Goal: Task Accomplishment & Management: Use online tool/utility

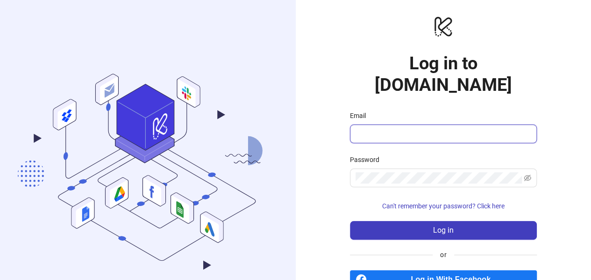
click at [373, 128] on input "Email" at bounding box center [443, 133] width 174 height 11
click at [380, 128] on input "Email" at bounding box center [443, 133] width 174 height 11
type input "**********"
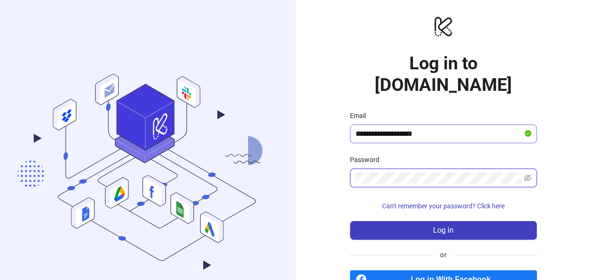
click at [350, 221] on button "Log in" at bounding box center [443, 230] width 187 height 19
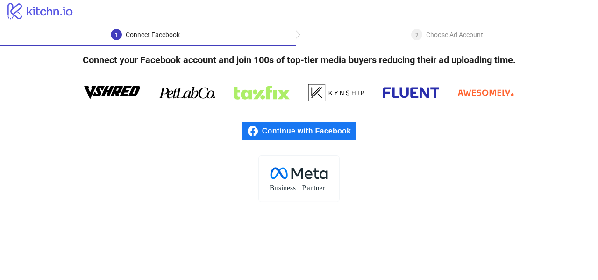
click at [294, 136] on span "Continue with Facebook" at bounding box center [309, 131] width 94 height 19
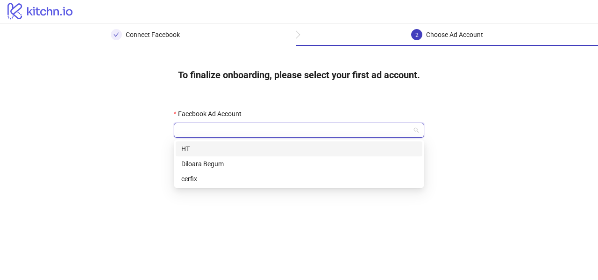
click at [231, 129] on input "Facebook Ad Account" at bounding box center [295, 130] width 231 height 14
click at [225, 149] on div "HT" at bounding box center [299, 149] width 236 height 10
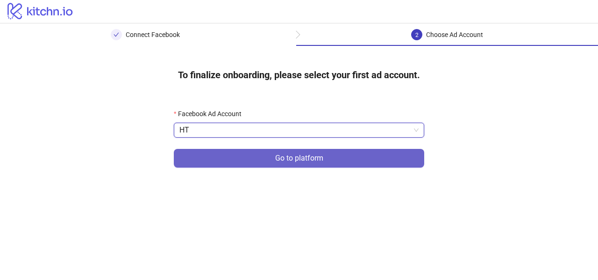
click at [229, 162] on button "Go to platform" at bounding box center [299, 158] width 251 height 19
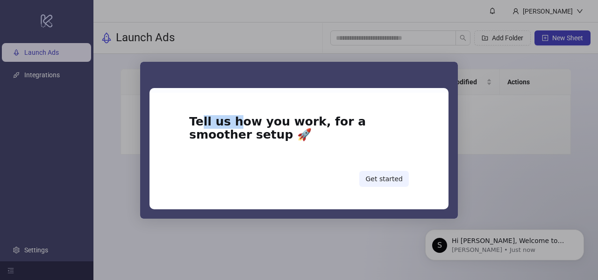
drag, startPoint x: 198, startPoint y: 124, endPoint x: 230, endPoint y: 121, distance: 32.0
click at [230, 121] on h1 "Tell us how you work, for a smoother setup 🚀" at bounding box center [299, 131] width 220 height 32
click at [281, 120] on h1 "Tell us how you work, for a smoother setup 🚀" at bounding box center [299, 131] width 220 height 32
click at [395, 181] on button "Get started" at bounding box center [384, 179] width 50 height 16
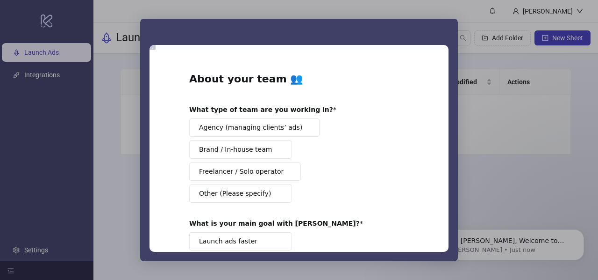
click at [239, 152] on span "Brand / In-house team" at bounding box center [235, 149] width 73 height 10
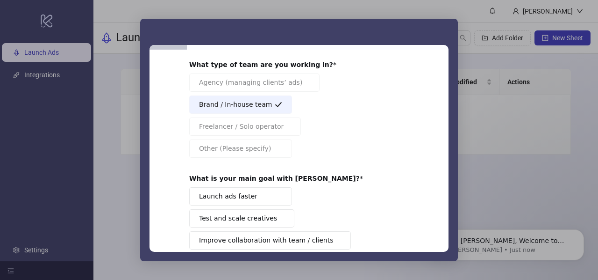
scroll to position [47, 0]
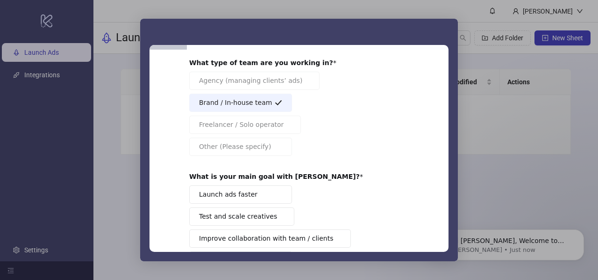
click at [218, 187] on button "Launch ads faster" at bounding box center [240, 194] width 103 height 18
click at [238, 213] on span "Test and scale creatives" at bounding box center [238, 216] width 78 height 10
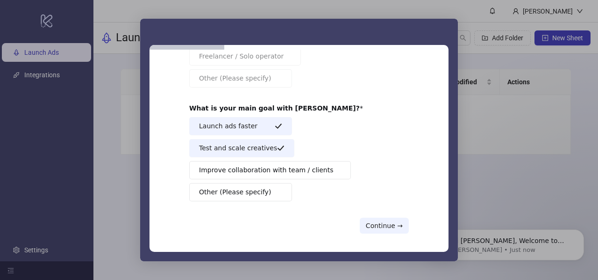
scroll to position [116, 0]
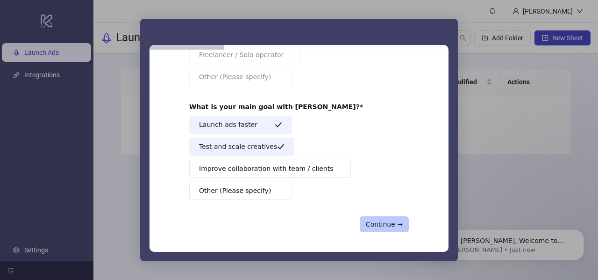
click at [382, 224] on button "Continue →" at bounding box center [384, 224] width 49 height 16
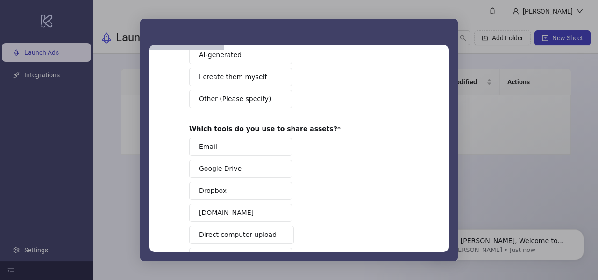
scroll to position [0, 0]
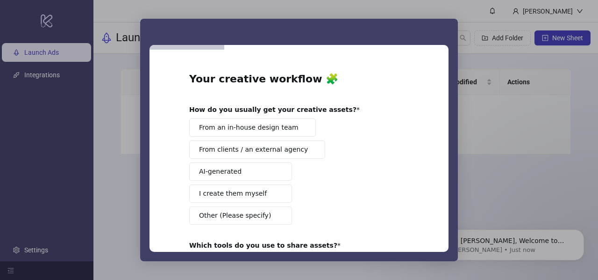
click at [253, 130] on span "From an in-house design team" at bounding box center [249, 127] width 100 height 10
click at [233, 169] on span "AI-generated" at bounding box center [220, 171] width 43 height 10
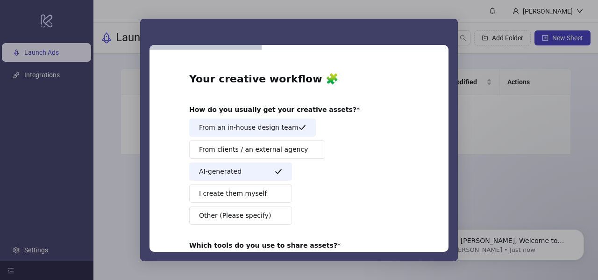
drag, startPoint x: 271, startPoint y: 193, endPoint x: 279, endPoint y: 187, distance: 9.7
click at [271, 192] on button "I create them myself" at bounding box center [240, 193] width 103 height 18
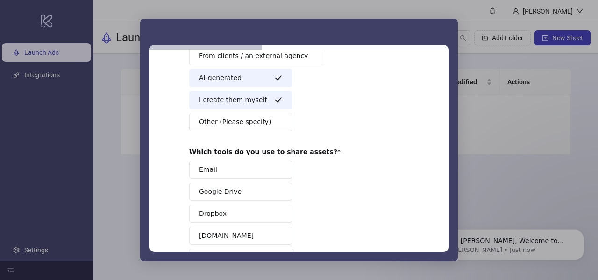
scroll to position [140, 0]
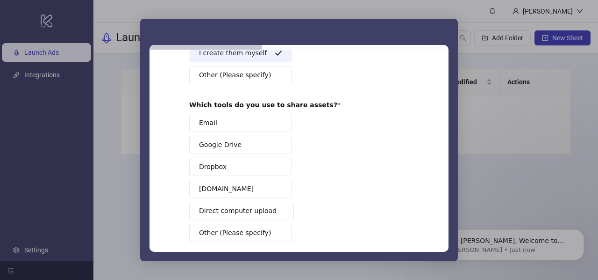
click at [230, 168] on button "Dropbox" at bounding box center [240, 167] width 103 height 18
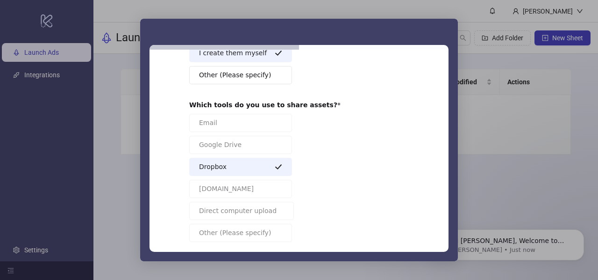
scroll to position [181, 0]
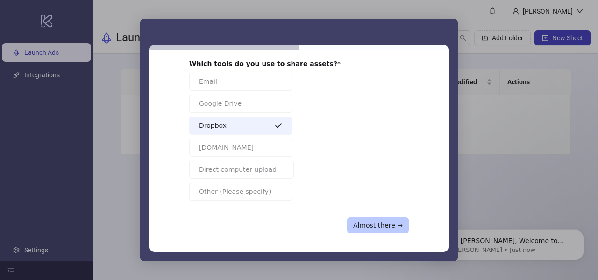
click at [385, 222] on button "Almost there →" at bounding box center [378, 225] width 62 height 16
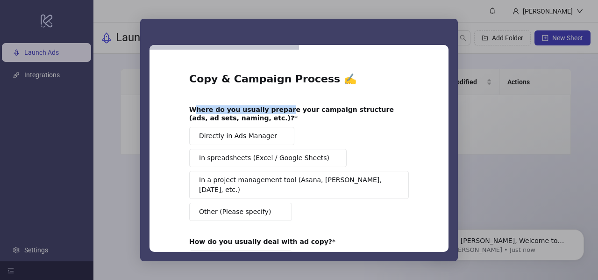
drag, startPoint x: 193, startPoint y: 109, endPoint x: 272, endPoint y: 111, distance: 79.5
click at [272, 111] on b "Where do you usually prepare your campaign structure (ads, ad sets, naming, etc…" at bounding box center [291, 114] width 205 height 16
click at [273, 114] on div "Where do you usually prepare your campaign structure (ads, ad sets, naming, etc…" at bounding box center [292, 113] width 206 height 17
click at [267, 138] on button "Directly in Ads Manager" at bounding box center [241, 136] width 105 height 18
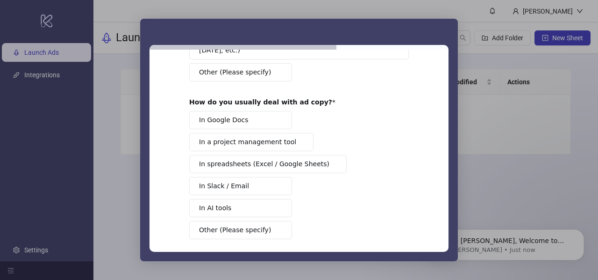
scroll to position [140, 0]
click at [258, 110] on button "In Google Docs" at bounding box center [240, 119] width 103 height 18
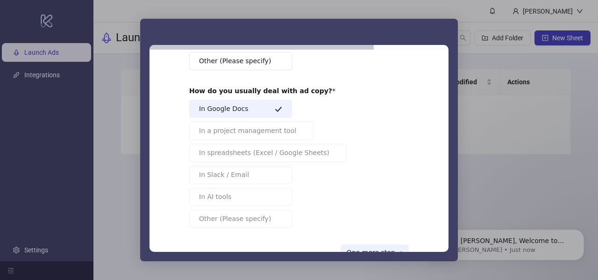
scroll to position [168, 0]
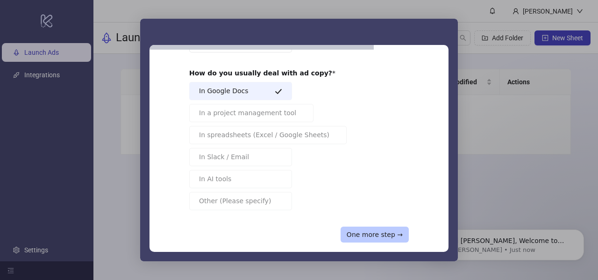
click at [386, 226] on button "One more step →" at bounding box center [375, 234] width 68 height 16
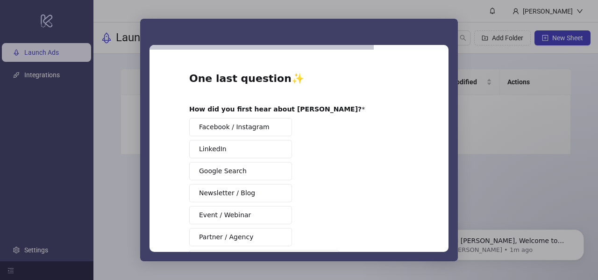
scroll to position [0, 0]
click at [242, 125] on span "Facebook / Instagram" at bounding box center [234, 127] width 71 height 10
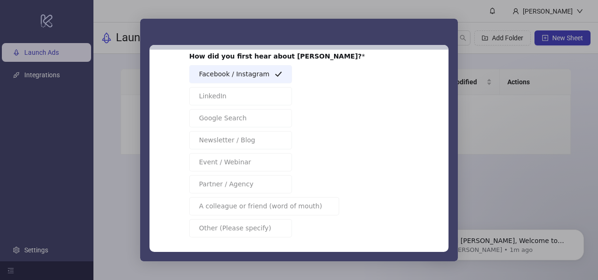
scroll to position [91, 0]
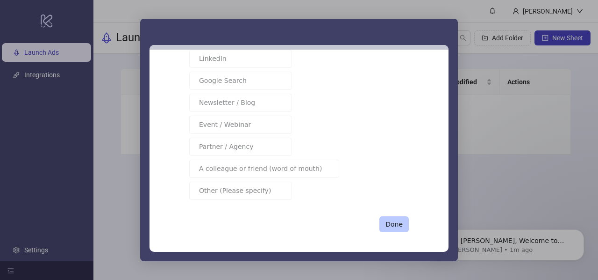
click at [387, 226] on button "Done" at bounding box center [394, 224] width 29 height 16
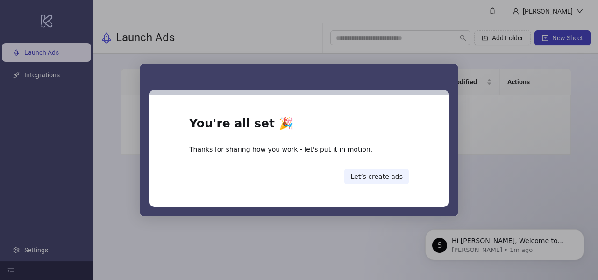
scroll to position [0, 0]
click at [366, 180] on button "Let’s create ads" at bounding box center [377, 176] width 65 height 16
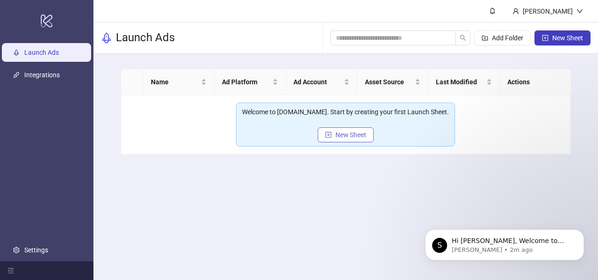
click at [353, 135] on span "New Sheet" at bounding box center [351, 134] width 31 height 7
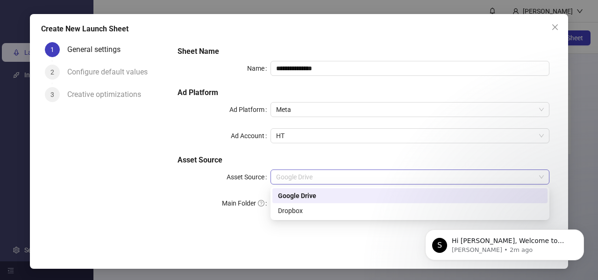
click at [285, 173] on span "Google Drive" at bounding box center [410, 177] width 268 height 14
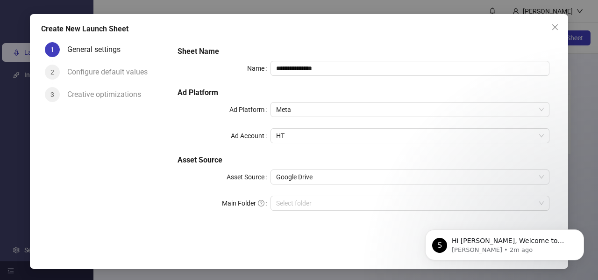
click at [254, 149] on div "**********" at bounding box center [364, 133] width 380 height 183
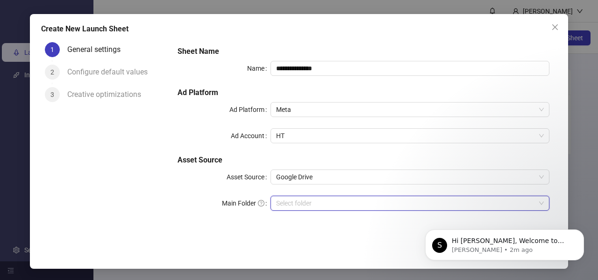
click at [297, 201] on input "Main Folder" at bounding box center [405, 203] width 259 height 14
click at [300, 201] on input "Main Folder" at bounding box center [405, 203] width 259 height 14
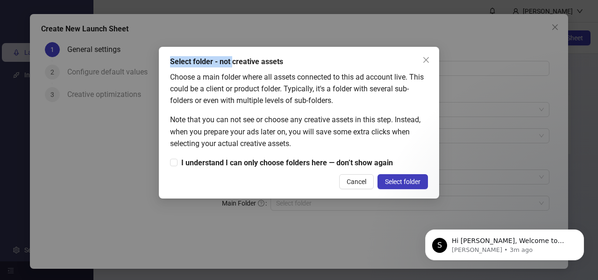
drag, startPoint x: 169, startPoint y: 64, endPoint x: 232, endPoint y: 60, distance: 62.8
click at [232, 60] on div "Select folder - not creative assets Choose a main folder where all assets conne…" at bounding box center [299, 122] width 280 height 151
drag, startPoint x: 176, startPoint y: 78, endPoint x: 249, endPoint y: 75, distance: 73.4
click at [249, 75] on div "Choose a main folder where all assets connected to this ad account live. This c…" at bounding box center [299, 88] width 258 height 35
drag, startPoint x: 192, startPoint y: 118, endPoint x: 244, endPoint y: 119, distance: 51.4
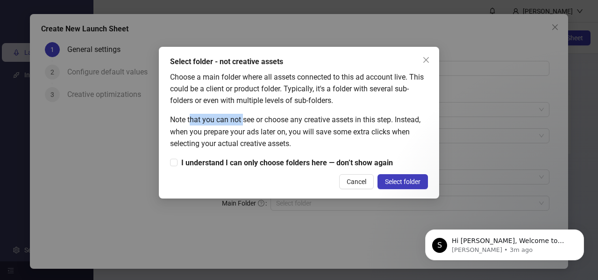
click at [244, 119] on div "Note that you can not see or choose any creative assets in this step. Instead, …" at bounding box center [299, 131] width 258 height 35
drag, startPoint x: 305, startPoint y: 129, endPoint x: 370, endPoint y: 129, distance: 65.5
click at [370, 129] on div "Note that you can not see or choose any creative assets in this step. Instead, …" at bounding box center [299, 131] width 258 height 35
click at [213, 160] on span "I understand I can only choose folders here — don’t show again" at bounding box center [287, 163] width 219 height 12
click at [404, 178] on span "Select folder" at bounding box center [403, 181] width 36 height 7
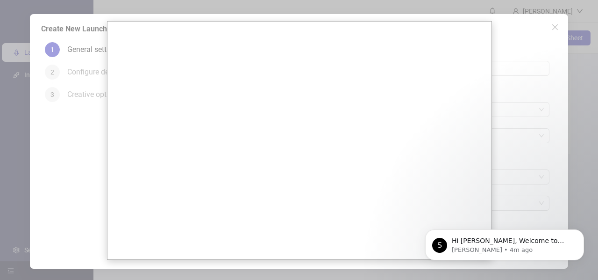
drag, startPoint x: 28, startPoint y: 166, endPoint x: 46, endPoint y: 160, distance: 18.6
click at [29, 165] on div at bounding box center [299, 140] width 598 height 280
click at [88, 138] on body "**********" at bounding box center [299, 140] width 598 height 280
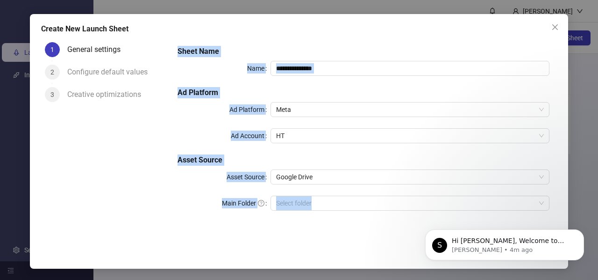
click at [156, 179] on div "1 General settings 2 Configure default values 3 Creative optimizations" at bounding box center [105, 138] width 129 height 200
click at [240, 216] on div "**********" at bounding box center [364, 133] width 380 height 183
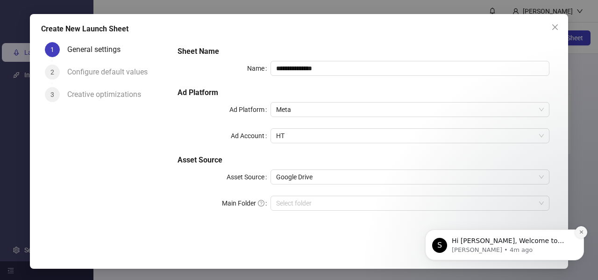
click at [581, 233] on icon "Dismiss notification" at bounding box center [581, 231] width 5 height 5
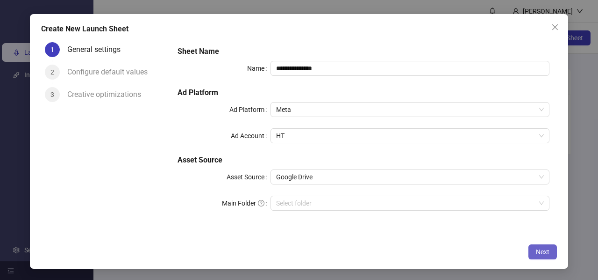
click at [542, 254] on span "Next" at bounding box center [543, 251] width 14 height 7
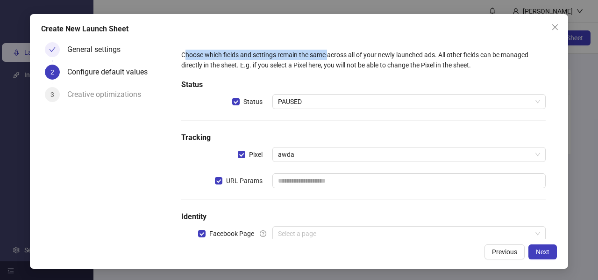
drag, startPoint x: 185, startPoint y: 55, endPoint x: 331, endPoint y: 50, distance: 145.9
click at [331, 50] on div "Choose which fields and settings remain the same across all of your newly launc…" at bounding box center [363, 60] width 365 height 21
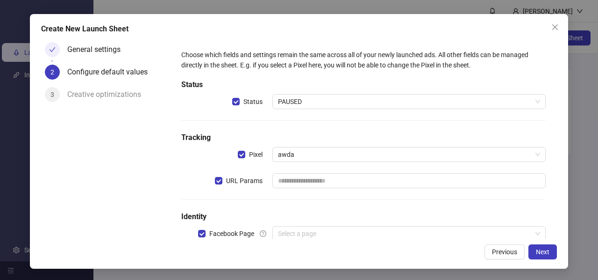
click at [264, 65] on div "Choose which fields and settings remain the same across all of your newly launc…" at bounding box center [363, 60] width 365 height 21
click at [296, 106] on span "PAUSED" at bounding box center [409, 101] width 262 height 14
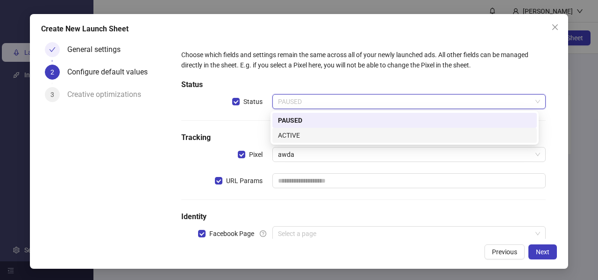
click at [303, 137] on div "ACTIVE" at bounding box center [404, 135] width 253 height 10
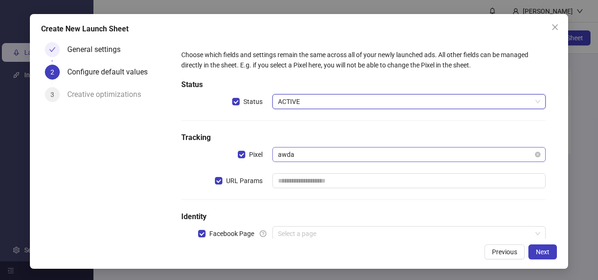
click at [324, 155] on span "awda" at bounding box center [409, 154] width 262 height 14
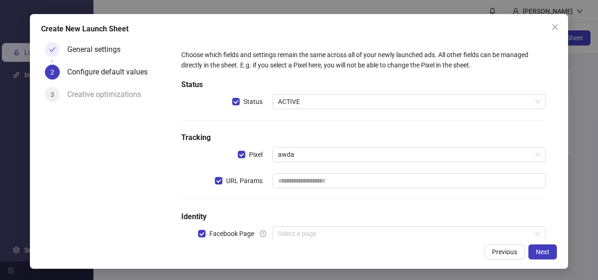
click at [200, 160] on div "Pixel" at bounding box center [226, 154] width 91 height 15
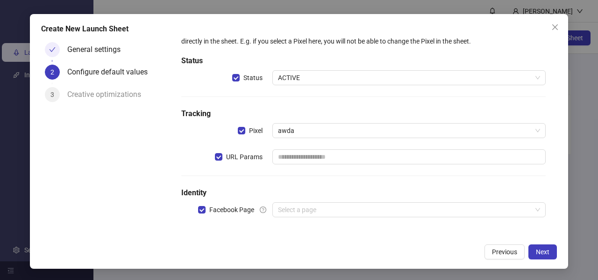
scroll to position [24, 0]
click at [302, 207] on input "search" at bounding box center [405, 209] width 254 height 14
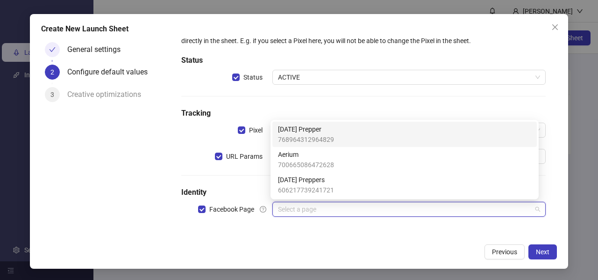
click at [321, 134] on span "768964312964829" at bounding box center [306, 139] width 56 height 10
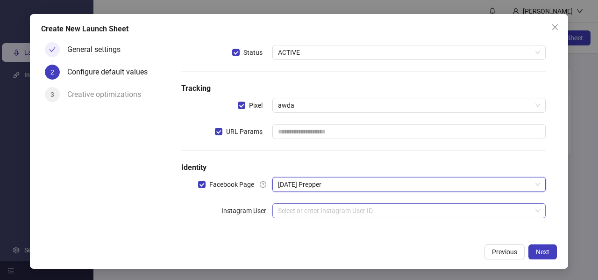
scroll to position [50, 0]
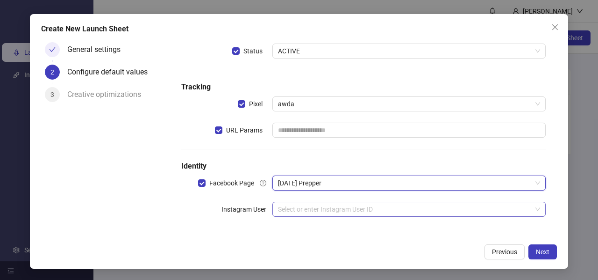
click at [310, 212] on input "search" at bounding box center [405, 209] width 254 height 14
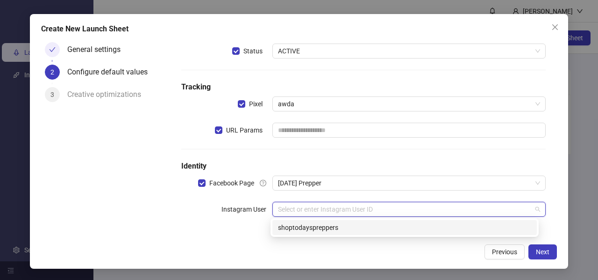
click at [317, 231] on div "shoptodayspreppers" at bounding box center [404, 227] width 253 height 10
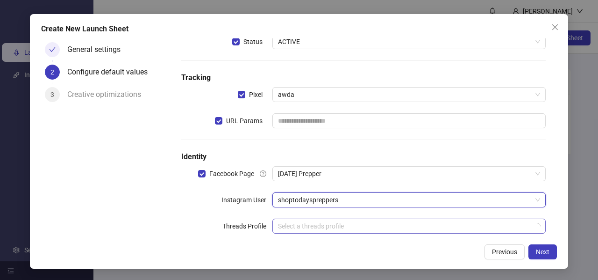
scroll to position [77, 0]
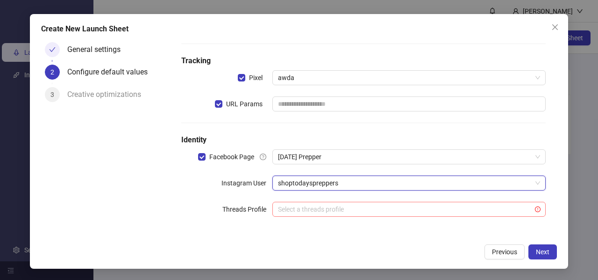
click at [340, 214] on input "search" at bounding box center [405, 209] width 254 height 14
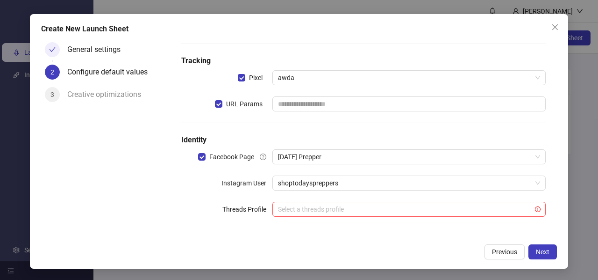
click at [236, 230] on div "Choose which fields and settings remain the same across all of your newly launc…" at bounding box center [364, 100] width 372 height 262
click at [539, 248] on span "Next" at bounding box center [543, 251] width 14 height 7
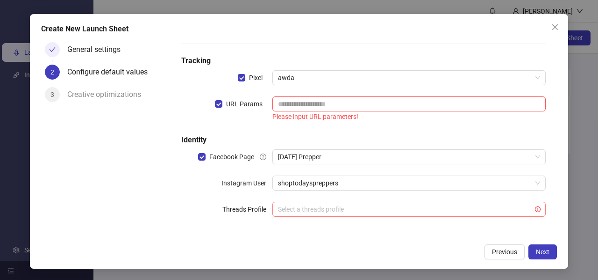
click at [535, 208] on icon "exclamation-circle" at bounding box center [538, 209] width 6 height 6
click at [512, 207] on input "search" at bounding box center [405, 209] width 254 height 14
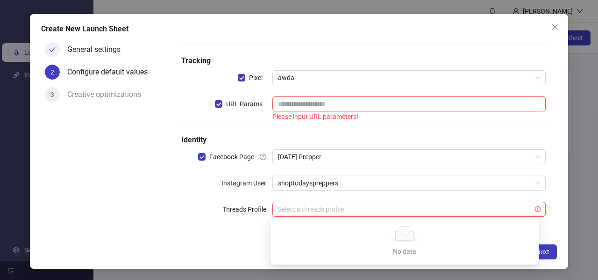
click at [495, 206] on input "search" at bounding box center [405, 209] width 254 height 14
click at [393, 240] on icon "No data" at bounding box center [405, 234] width 30 height 16
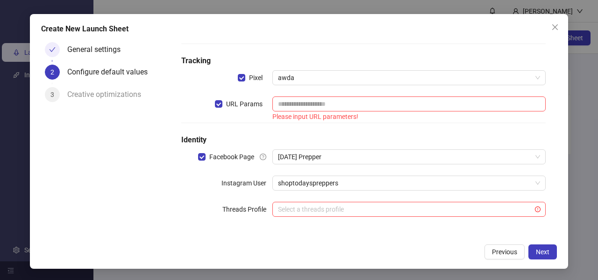
click at [202, 220] on div "Choose which fields and settings remain the same across all of your newly launc…" at bounding box center [364, 100] width 372 height 262
click at [538, 243] on div "Create New Launch Sheet General settings 2 Configure default values 3 Creative …" at bounding box center [299, 141] width 539 height 254
click at [544, 249] on span "Next" at bounding box center [543, 251] width 14 height 7
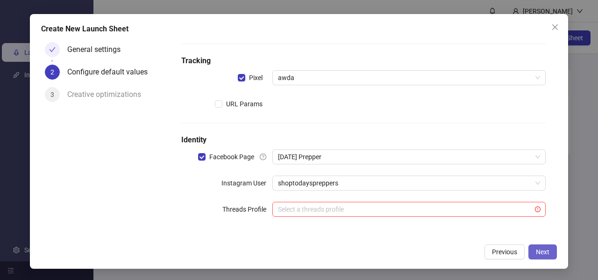
click at [546, 251] on span "Next" at bounding box center [543, 251] width 14 height 7
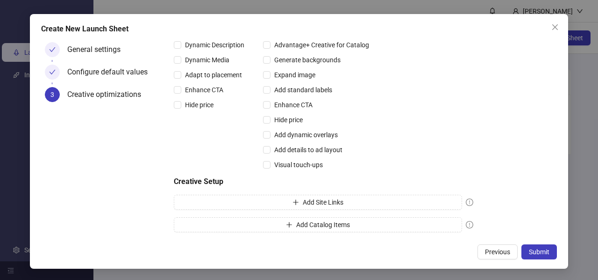
scroll to position [287, 0]
click at [363, 201] on button "Add Site Links" at bounding box center [318, 201] width 288 height 15
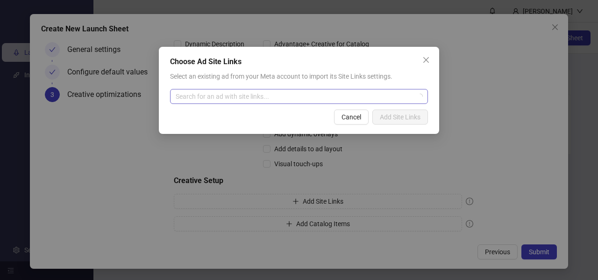
click at [189, 101] on input "search" at bounding box center [295, 96] width 238 height 14
drag, startPoint x: 273, startPoint y: 94, endPoint x: 305, endPoint y: 95, distance: 31.8
click at [275, 95] on input "search" at bounding box center [295, 96] width 238 height 14
click at [369, 27] on div "Choose Ad Site Links Select an existing ad from your Meta account to import its…" at bounding box center [299, 140] width 598 height 280
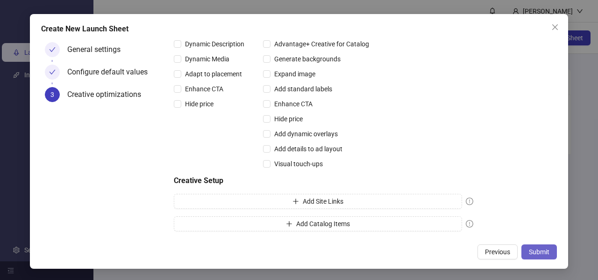
click at [529, 251] on span "Submit" at bounding box center [539, 251] width 21 height 7
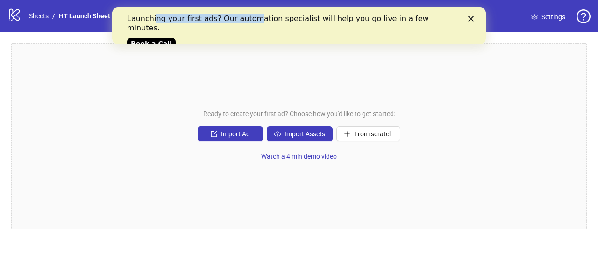
drag, startPoint x: 154, startPoint y: 15, endPoint x: 245, endPoint y: 21, distance: 91.4
click at [245, 21] on div "Launching your first ads? Our automation specialist will help you go live in a …" at bounding box center [291, 23] width 329 height 19
click at [241, 30] on div "Launching your first ads? Our automation specialist will help you go live in a …" at bounding box center [299, 30] width 344 height 38
click at [471, 22] on div "Launching your first ads? Our automation specialist will help you go live in a …" at bounding box center [299, 30] width 344 height 38
click at [472, 19] on polygon "Close" at bounding box center [471, 19] width 6 height 6
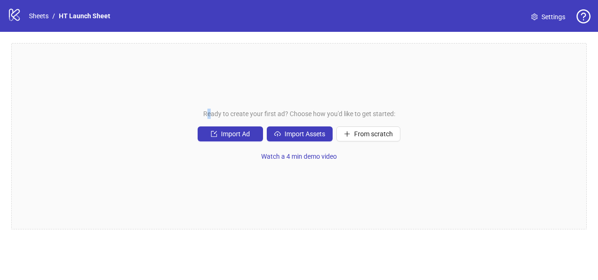
click at [208, 116] on span "Ready to create your first ad? Choose how you'd like to get started:" at bounding box center [299, 113] width 192 height 10
click at [283, 160] on button "Watch a 4 min demo video" at bounding box center [299, 156] width 91 height 15
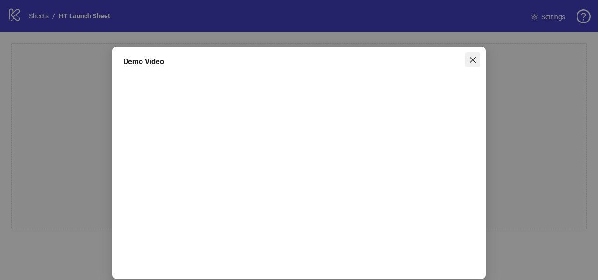
click at [472, 61] on icon "close" at bounding box center [472, 59] width 7 height 7
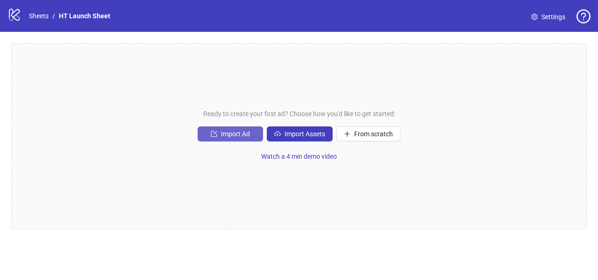
click at [220, 129] on button "Import Ad" at bounding box center [230, 133] width 65 height 15
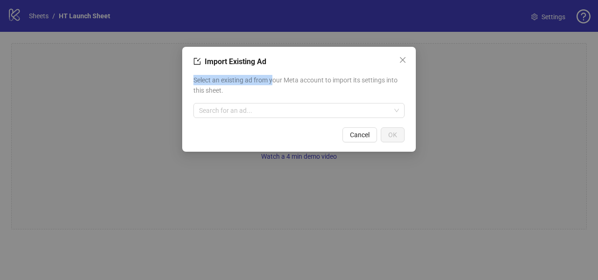
drag, startPoint x: 195, startPoint y: 76, endPoint x: 274, endPoint y: 75, distance: 78.5
click at [274, 75] on span "Select an existing ad from your Meta account to import its settings into this s…" at bounding box center [299, 85] width 211 height 21
click at [279, 104] on input "search" at bounding box center [295, 110] width 192 height 14
drag, startPoint x: 225, startPoint y: 80, endPoint x: 219, endPoint y: 84, distance: 7.1
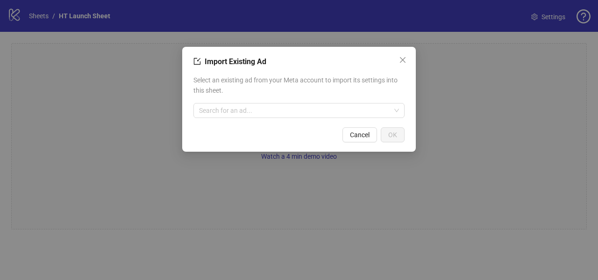
click at [225, 81] on span "Select an existing ad from your Meta account to import its settings into this s…" at bounding box center [299, 85] width 211 height 21
click at [143, 97] on div "Import Existing Ad Select an existing ad from your Meta account to import its s…" at bounding box center [299, 140] width 598 height 280
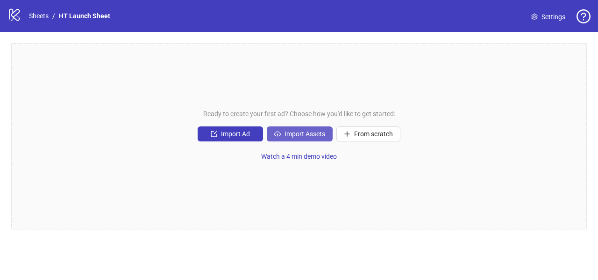
click at [310, 130] on span "Import Assets" at bounding box center [305, 133] width 41 height 7
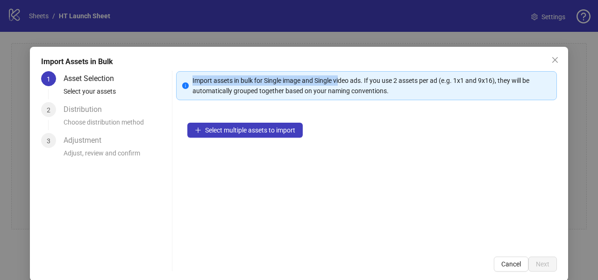
drag, startPoint x: 191, startPoint y: 79, endPoint x: 340, endPoint y: 85, distance: 149.2
click at [340, 85] on div "Import assets in bulk for Single image and Single video ads. If you use 2 asset…" at bounding box center [372, 85] width 359 height 21
click at [252, 90] on div "Import assets in bulk for Single image and Single video ads. If you use 2 asset…" at bounding box center [372, 85] width 359 height 21
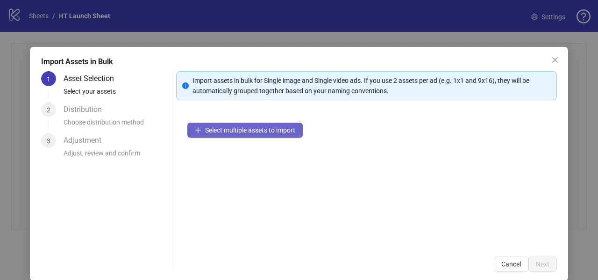
click at [230, 135] on button "Select multiple assets to import" at bounding box center [244, 129] width 115 height 15
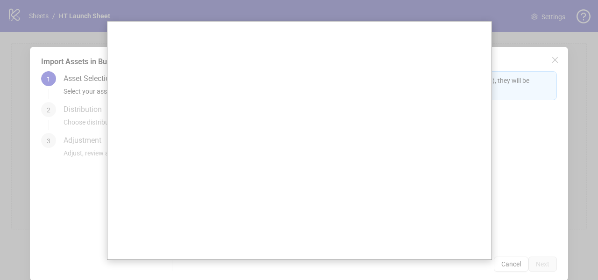
click at [505, 67] on div at bounding box center [299, 140] width 598 height 280
click at [509, 101] on div at bounding box center [299, 140] width 598 height 280
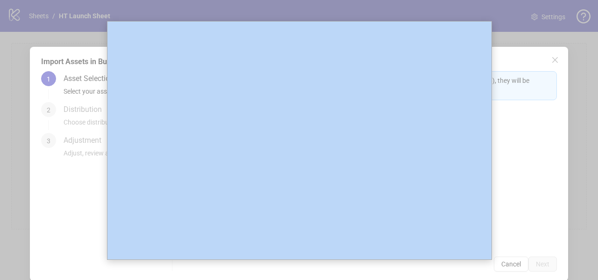
click at [509, 101] on div at bounding box center [299, 140] width 598 height 280
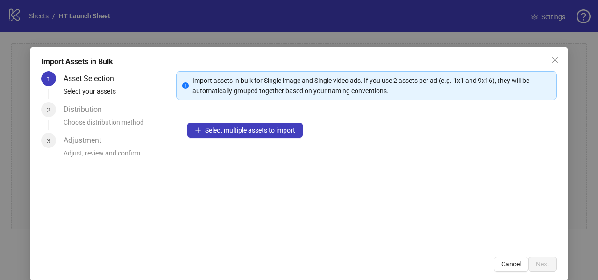
click at [353, 108] on div "Import assets in bulk for Single image and Single video ads. If you use 2 asset…" at bounding box center [366, 171] width 381 height 200
drag, startPoint x: 579, startPoint y: 143, endPoint x: 577, endPoint y: 138, distance: 5.0
click at [579, 143] on div "Import Assets in Bulk 1 Asset Selection Select your assets 2 Distribution Choos…" at bounding box center [299, 140] width 598 height 280
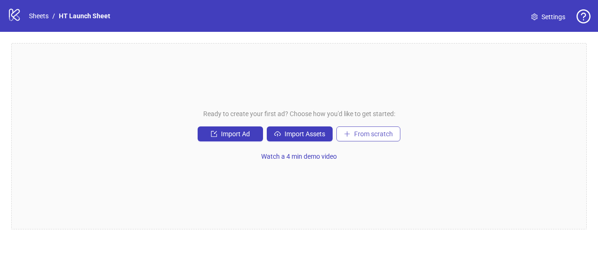
click at [371, 140] on button "From scratch" at bounding box center [369, 133] width 64 height 15
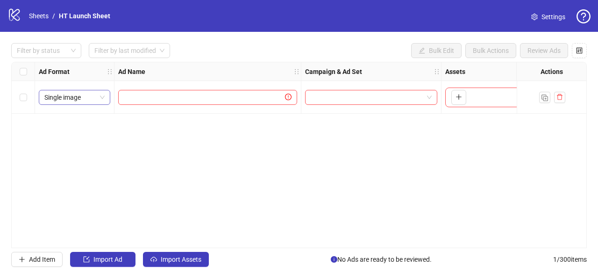
click at [77, 94] on span "Single image" at bounding box center [74, 97] width 60 height 14
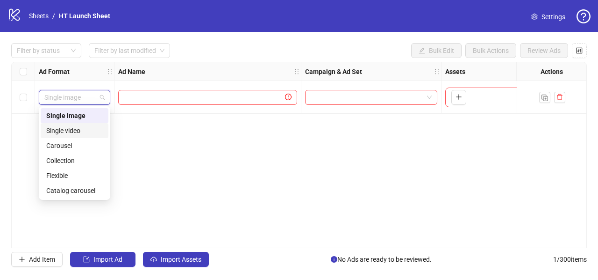
click at [82, 128] on div "Single video" at bounding box center [74, 130] width 57 height 10
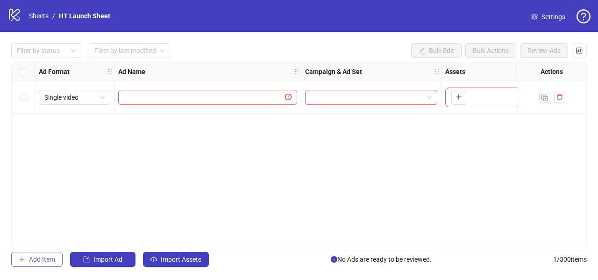
click at [50, 259] on span "Add Item" at bounding box center [42, 258] width 26 height 7
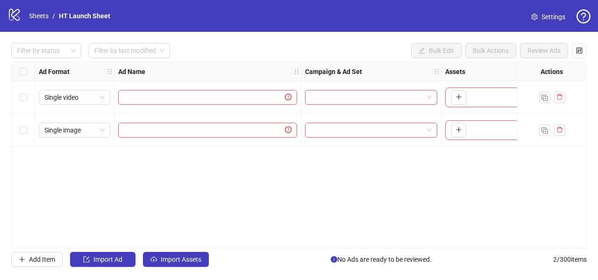
click at [582, 17] on icon "question-circle" at bounding box center [584, 16] width 14 height 14
click at [10, 14] on icon "logo/logo-mobile" at bounding box center [14, 14] width 14 height 14
click at [13, 16] on icon "logo/logo-mobile" at bounding box center [14, 14] width 14 height 14
click at [0, 24] on div "logo/logo-mobile Sheets / HT Launch Sheet Settings" at bounding box center [299, 16] width 598 height 32
click at [41, 15] on link "Sheets" at bounding box center [38, 16] width 23 height 10
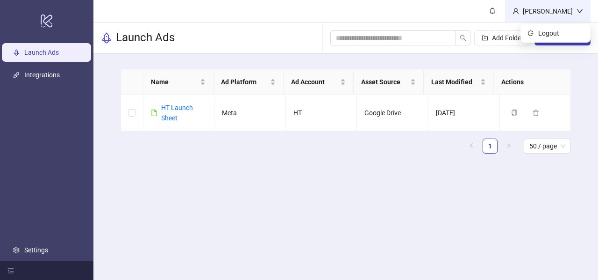
click at [576, 10] on div "Ricky ma" at bounding box center [547, 11] width 57 height 10
click at [551, 9] on div "Ricky ma" at bounding box center [547, 11] width 57 height 10
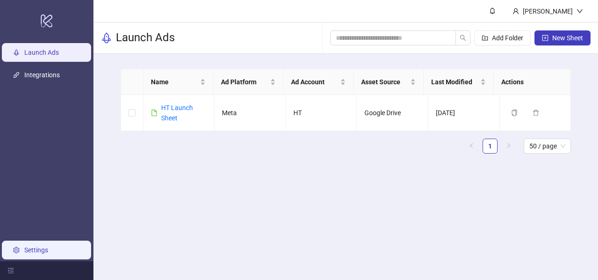
click at [27, 246] on link "Settings" at bounding box center [36, 249] width 24 height 7
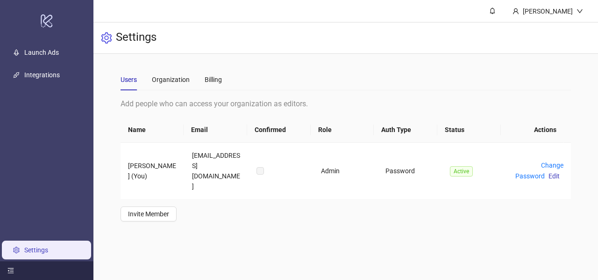
click at [11, 272] on icon "menu-fold" at bounding box center [10, 270] width 7 height 7
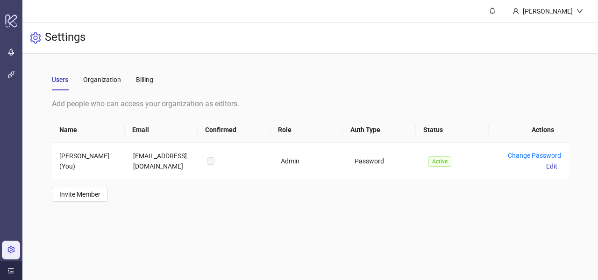
click at [11, 272] on icon "menu-unfold" at bounding box center [10, 270] width 7 height 7
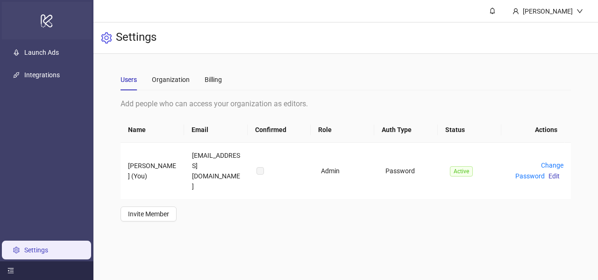
click at [50, 22] on icon "logo/logo-mobile" at bounding box center [46, 20] width 13 height 22
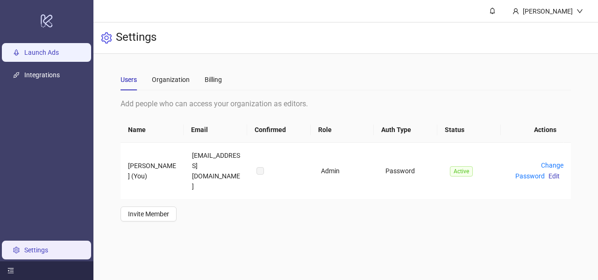
click at [59, 50] on link "Launch Ads" at bounding box center [41, 52] width 35 height 7
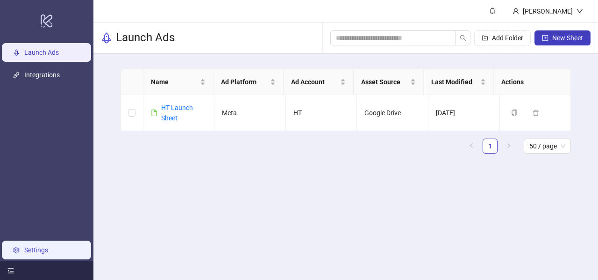
click at [35, 246] on link "Settings" at bounding box center [36, 249] width 24 height 7
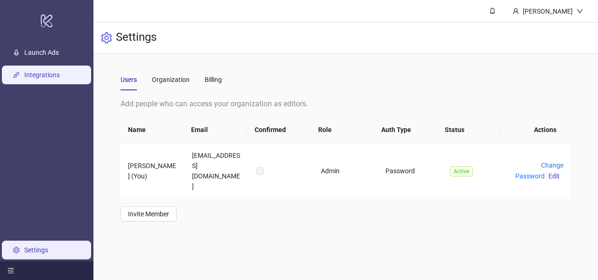
click at [41, 77] on link "Integrations" at bounding box center [42, 74] width 36 height 7
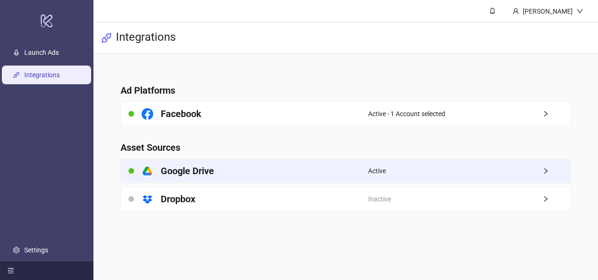
click at [542, 168] on div "Active" at bounding box center [469, 170] width 202 height 23
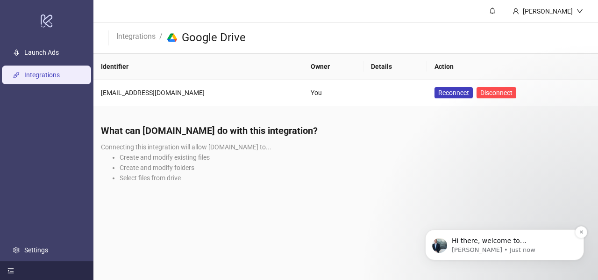
click at [469, 248] on p "James • Just now" at bounding box center [512, 249] width 121 height 8
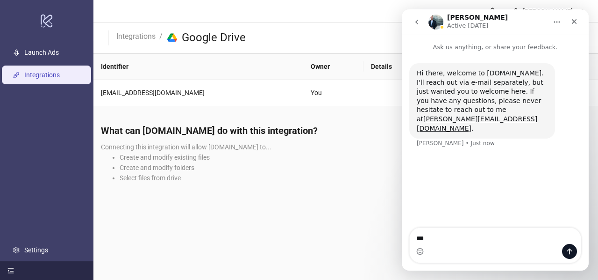
type textarea "***"
type textarea "**********"
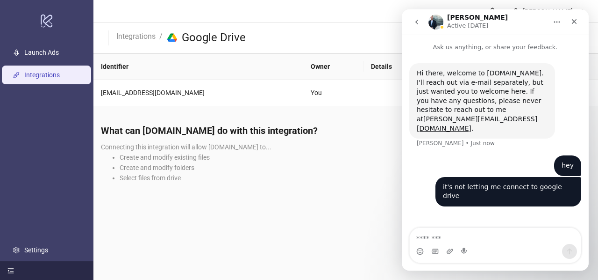
drag, startPoint x: 318, startPoint y: 213, endPoint x: 324, endPoint y: 218, distance: 8.3
click at [318, 215] on main "Ricky ma Integrations / platform/google_drive Google Drive Identifier Owner Det…" at bounding box center [345, 140] width 505 height 280
click at [575, 24] on icon "Close" at bounding box center [574, 21] width 7 height 7
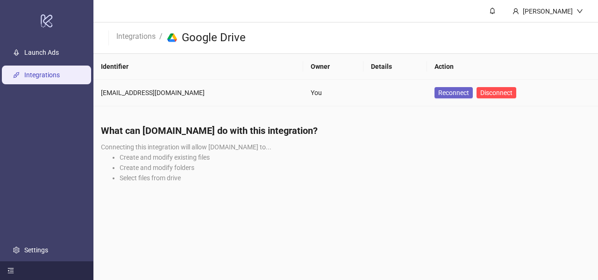
click at [438, 93] on span "Reconnect" at bounding box center [453, 92] width 31 height 7
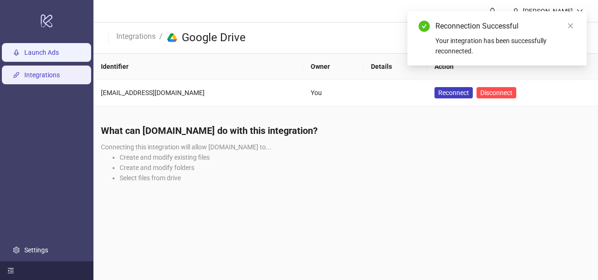
click at [42, 49] on link "Launch Ads" at bounding box center [41, 52] width 35 height 7
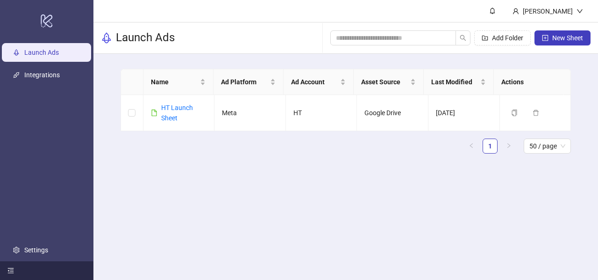
click at [42, 49] on link "Launch Ads" at bounding box center [41, 52] width 35 height 7
click at [174, 109] on link "HT Launch Sheet" at bounding box center [177, 113] width 32 height 18
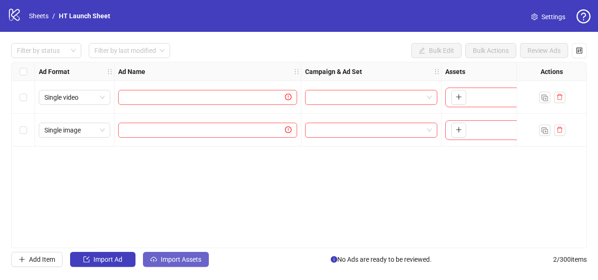
click at [189, 255] on span "Import Assets" at bounding box center [181, 258] width 41 height 7
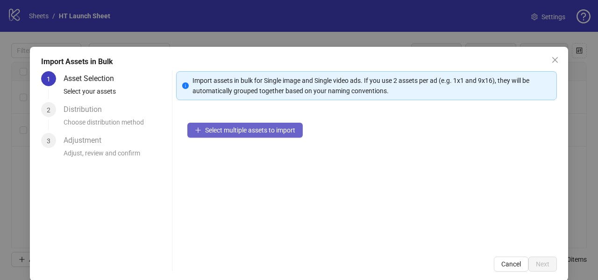
click at [225, 130] on span "Select multiple assets to import" at bounding box center [250, 129] width 90 height 7
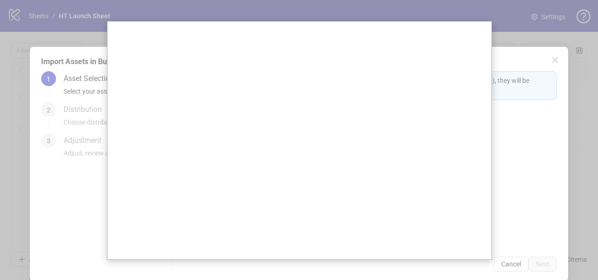
click at [503, 39] on div at bounding box center [299, 140] width 598 height 280
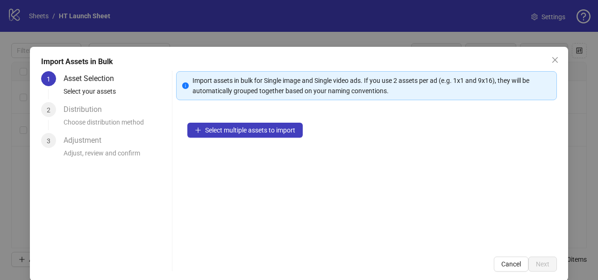
click at [20, 138] on div "Import Assets in Bulk 1 Asset Selection Select your assets 2 Distribution Choos…" at bounding box center [299, 140] width 598 height 280
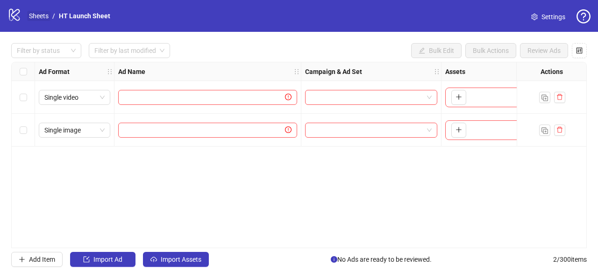
click at [36, 16] on link "Sheets" at bounding box center [38, 16] width 23 height 10
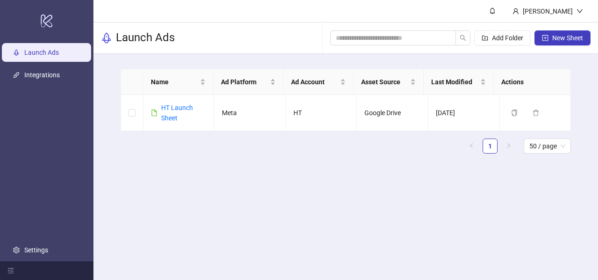
click at [584, 267] on main "Ricky ma Launch Ads Add Folder New Sheet Name Ad Platform Ad Account Asset Sour…" at bounding box center [345, 140] width 505 height 280
click at [39, 71] on link "Integrations" at bounding box center [42, 74] width 36 height 7
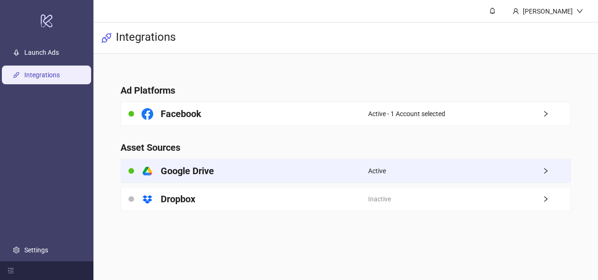
click at [511, 170] on div "Active" at bounding box center [469, 170] width 202 height 23
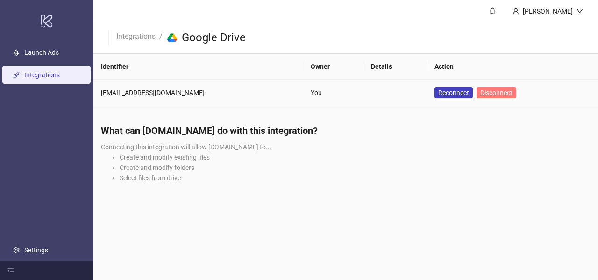
drag, startPoint x: 432, startPoint y: 89, endPoint x: 479, endPoint y: 91, distance: 46.8
click at [479, 91] on div "Reconnect Disconnect" at bounding box center [476, 92] width 82 height 11
click at [481, 92] on span "Disconnect" at bounding box center [497, 92] width 32 height 7
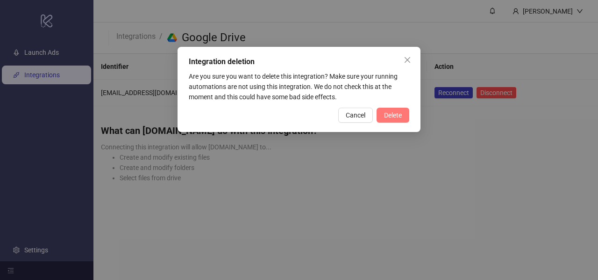
click at [403, 117] on button "Delete" at bounding box center [393, 115] width 33 height 15
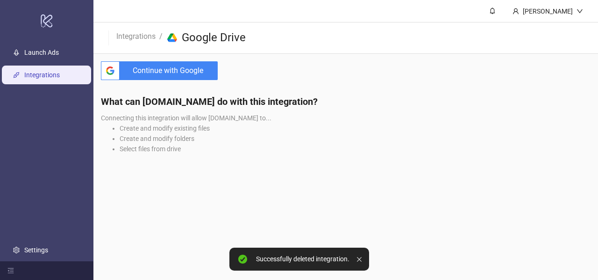
click at [162, 72] on span "Continue with Google" at bounding box center [170, 70] width 94 height 19
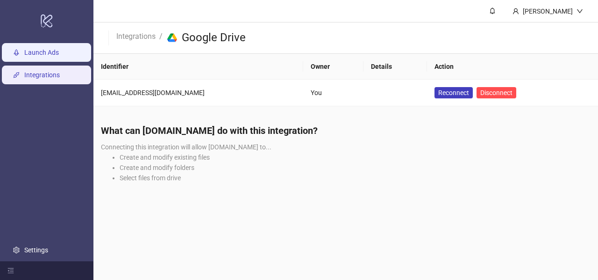
click at [49, 50] on link "Launch Ads" at bounding box center [41, 52] width 35 height 7
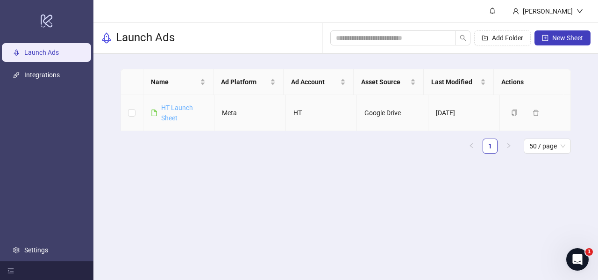
click at [177, 115] on link "HT Launch Sheet" at bounding box center [177, 113] width 32 height 18
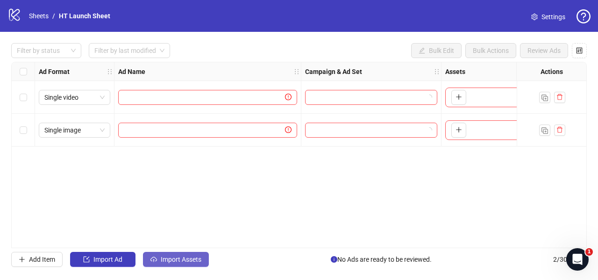
click at [164, 258] on span "Import Assets" at bounding box center [181, 258] width 41 height 7
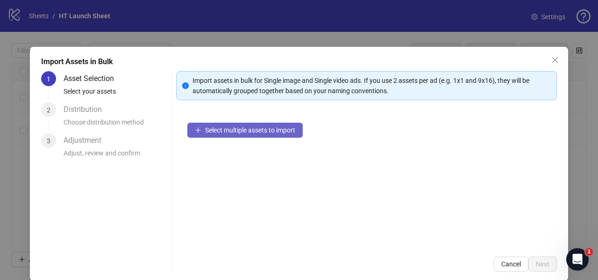
click at [217, 130] on span "Select multiple assets to import" at bounding box center [250, 129] width 90 height 7
